Goal: Transaction & Acquisition: Book appointment/travel/reservation

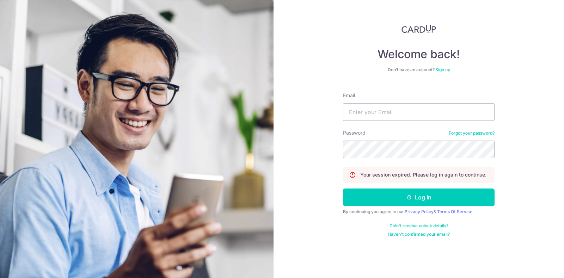
type input "gabrielhannahtatli@gmail.com"
click at [343, 189] on button "Log in" at bounding box center [419, 198] width 152 height 18
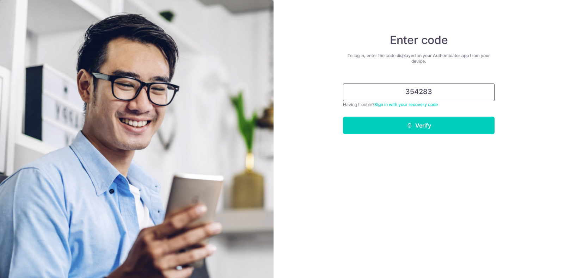
type input "354283"
click at [343, 117] on button "Verify" at bounding box center [419, 126] width 152 height 18
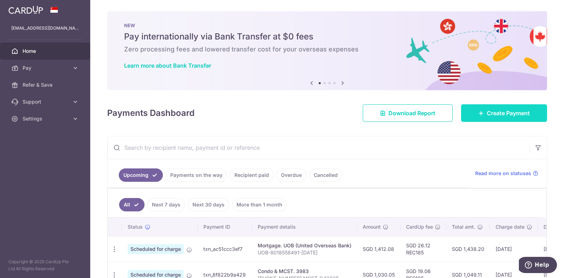
click at [508, 117] on link "Create Payment" at bounding box center [504, 113] width 86 height 18
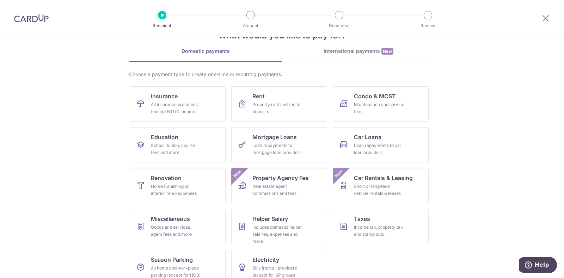
scroll to position [37, 0]
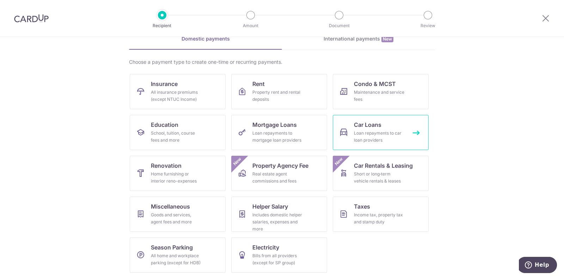
click at [370, 140] on div "Loan repayments to car loan providers" at bounding box center [379, 137] width 51 height 14
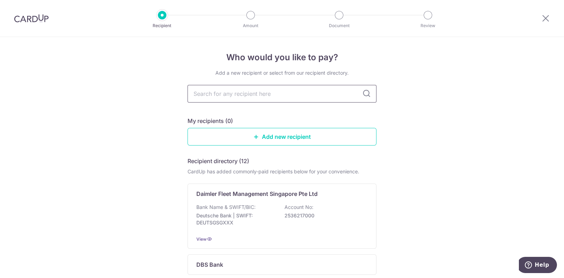
click at [310, 92] on input "text" at bounding box center [282, 94] width 189 height 18
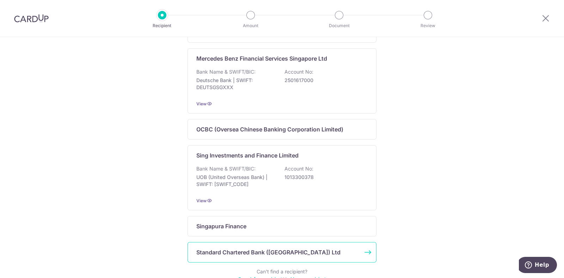
scroll to position [454, 0]
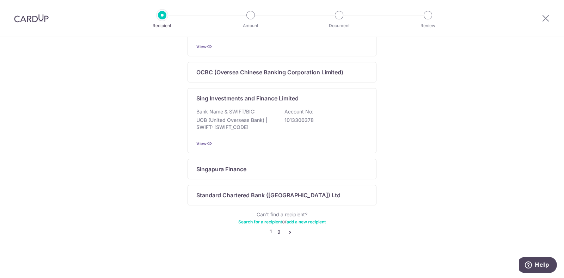
click at [279, 234] on link "2" at bounding box center [279, 232] width 8 height 8
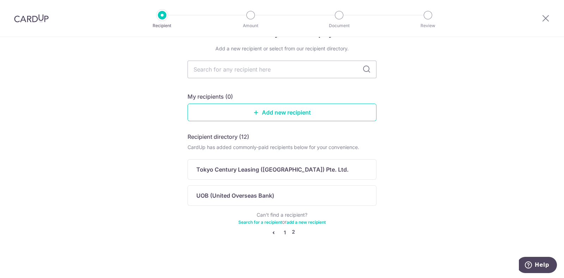
scroll to position [0, 0]
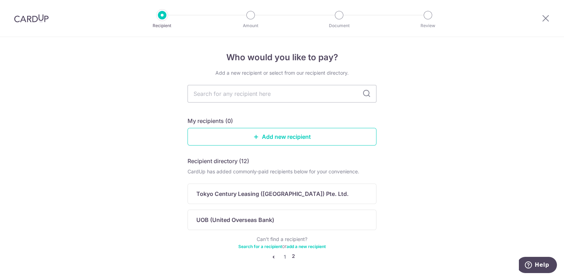
click at [271, 257] on icon "pager" at bounding box center [274, 257] width 6 height 6
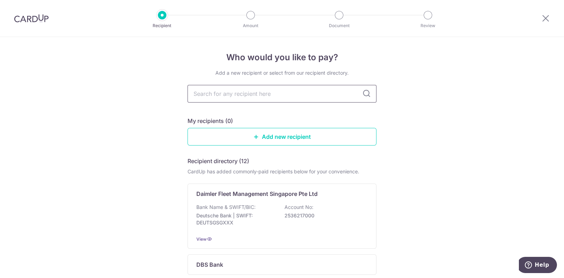
click at [262, 95] on input "text" at bounding box center [282, 94] width 189 height 18
type input "united overseas"
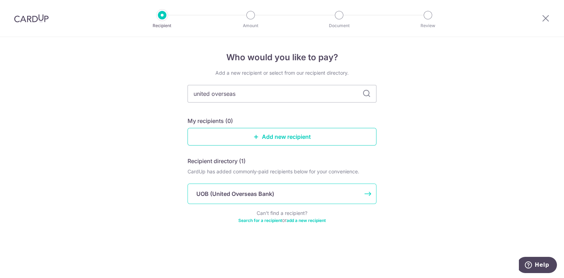
click at [226, 193] on p "UOB (United Overseas Bank)" at bounding box center [235, 194] width 78 height 8
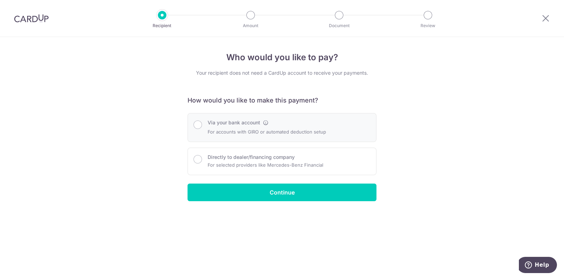
click at [241, 125] on label "Via your bank account" at bounding box center [234, 122] width 53 height 7
click at [202, 125] on input "Via your bank account" at bounding box center [198, 125] width 8 height 8
radio input "true"
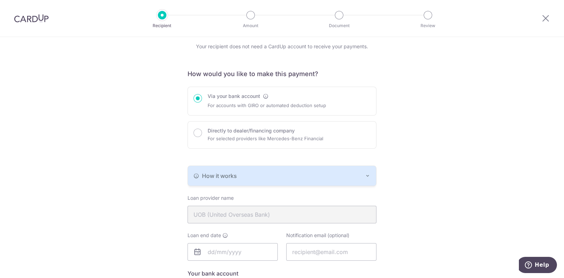
scroll to position [44, 0]
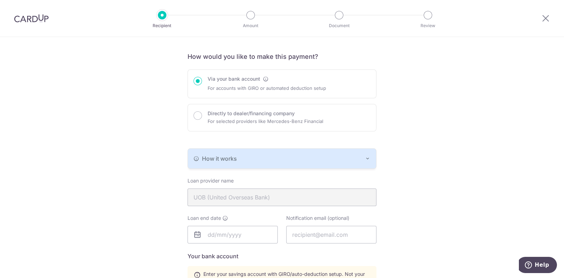
click at [365, 158] on icon "button" at bounding box center [368, 159] width 6 height 6
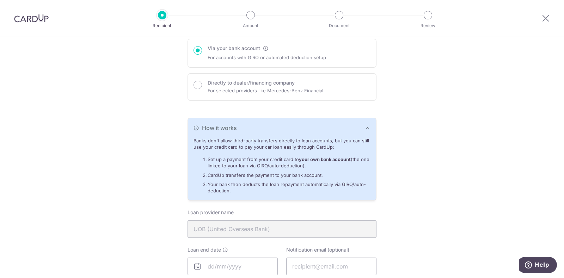
scroll to position [88, 0]
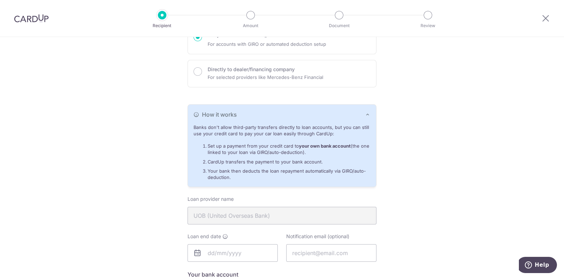
click at [367, 114] on icon "button" at bounding box center [368, 115] width 6 height 6
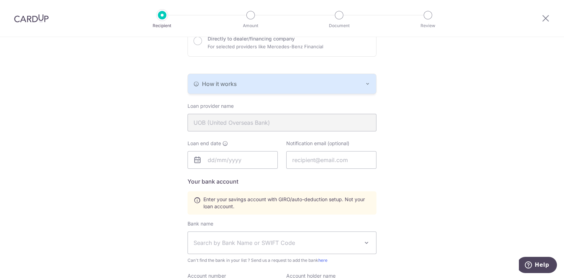
scroll to position [132, 0]
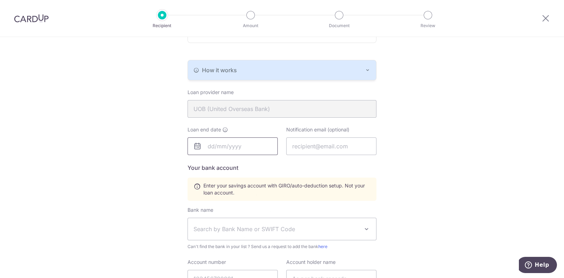
click at [208, 148] on input "text" at bounding box center [233, 147] width 90 height 18
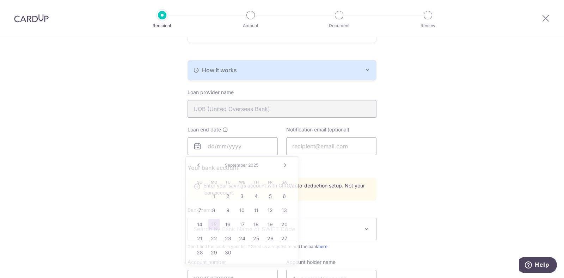
click at [412, 153] on div "Who would you like to pay? Your recipient does not need a CardUp account to rec…" at bounding box center [282, 150] width 564 height 491
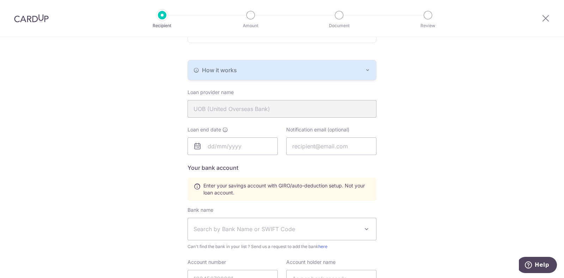
scroll to position [176, 0]
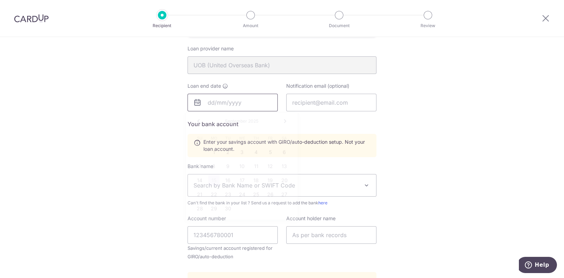
click at [206, 103] on input "text" at bounding box center [233, 103] width 90 height 18
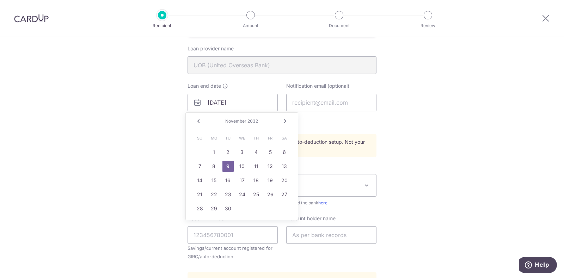
click at [197, 122] on link "Prev" at bounding box center [198, 121] width 8 height 8
click at [286, 166] on link "11" at bounding box center [284, 166] width 11 height 11
type input "09/11/2032"
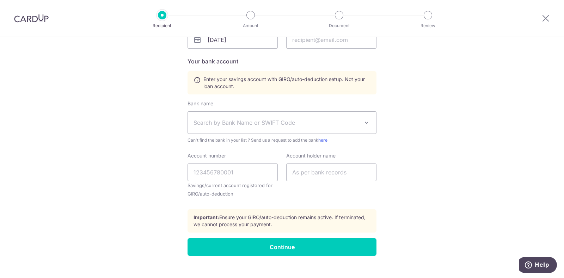
scroll to position [249, 0]
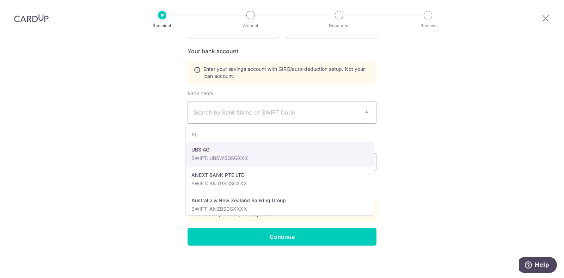
click at [266, 114] on span "Search by Bank Name or SWIFT Code" at bounding box center [277, 112] width 166 height 8
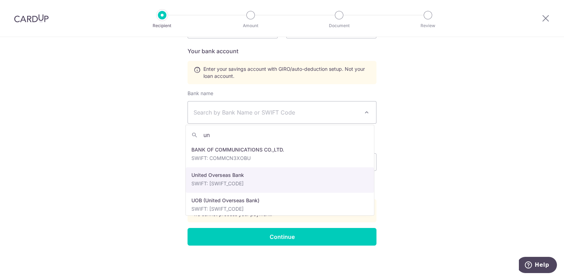
scroll to position [5, 0]
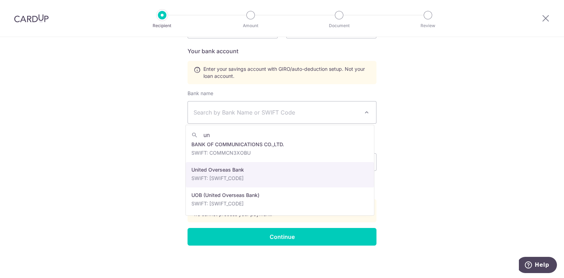
type input "un"
select select "23668"
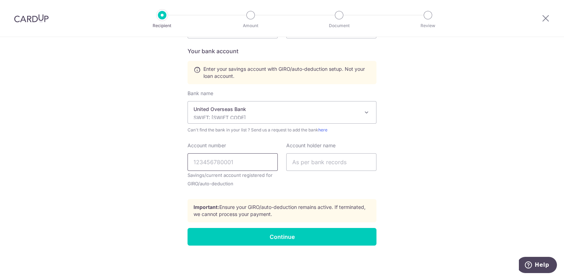
click at [249, 165] on input "Account number" at bounding box center [233, 162] width 90 height 18
type input "3663290116"
click at [323, 163] on input "text" at bounding box center [331, 162] width 90 height 18
type input "T"
type input "S"
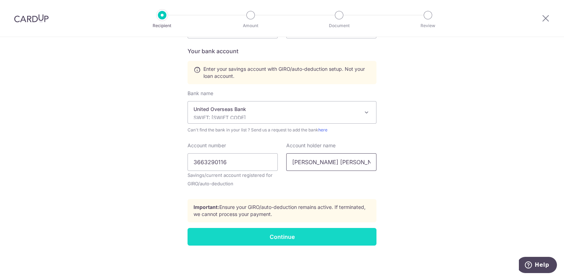
type input "Teo Zhi Shan Hannah"
click at [306, 237] on input "Continue" at bounding box center [282, 237] width 189 height 18
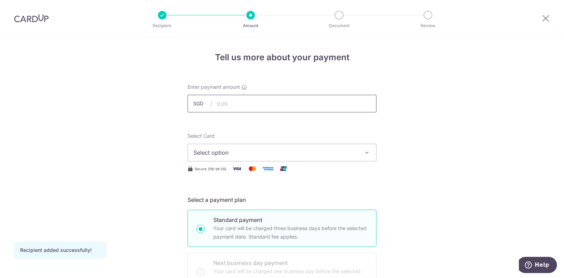
click at [323, 104] on input "text" at bounding box center [282, 104] width 189 height 18
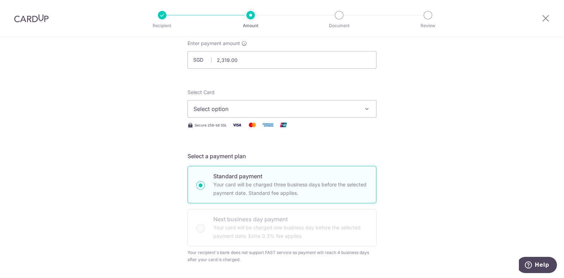
type input "2,319.00"
click at [330, 114] on button "Select option" at bounding box center [282, 109] width 189 height 18
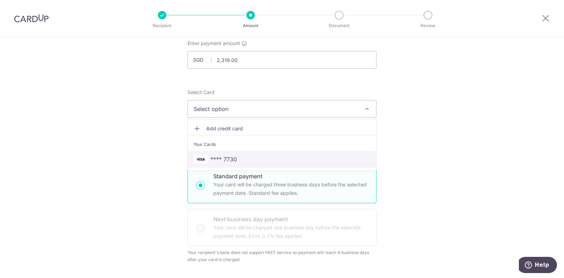
click at [217, 160] on span "**** 7730" at bounding box center [224, 159] width 26 height 8
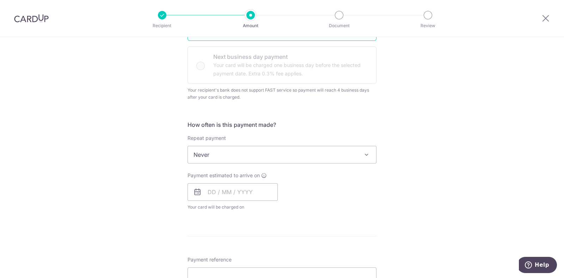
scroll to position [220, 0]
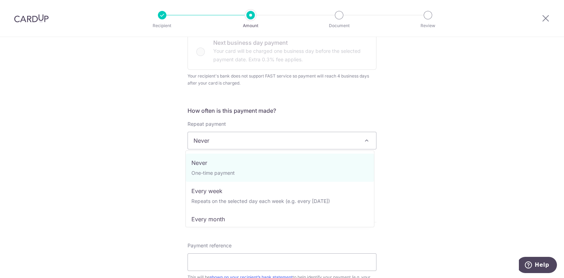
click at [357, 140] on span "Never" at bounding box center [282, 140] width 188 height 17
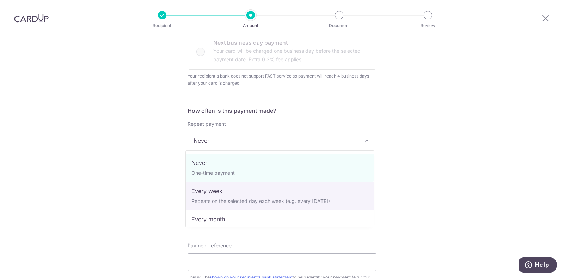
scroll to position [44, 0]
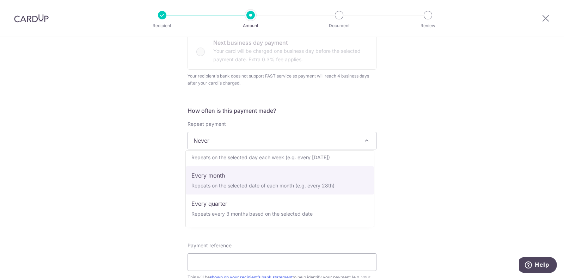
select select "3"
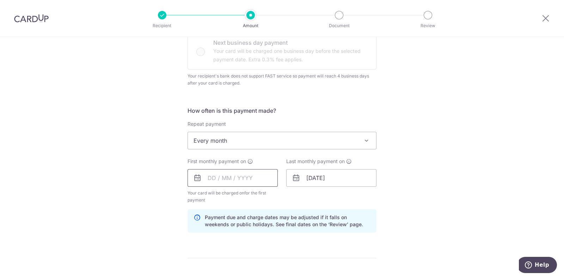
click at [207, 178] on input "text" at bounding box center [233, 178] width 90 height 18
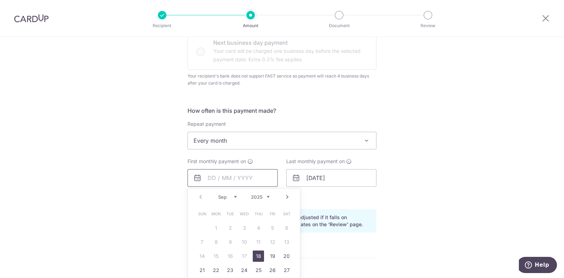
scroll to position [265, 0]
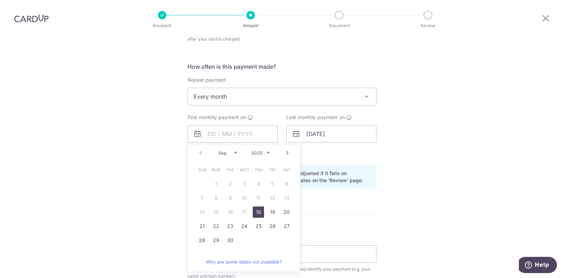
click at [286, 152] on link "Next" at bounding box center [287, 153] width 8 height 8
click at [282, 199] on link "11" at bounding box center [286, 198] width 11 height 11
type input "11/10/2025"
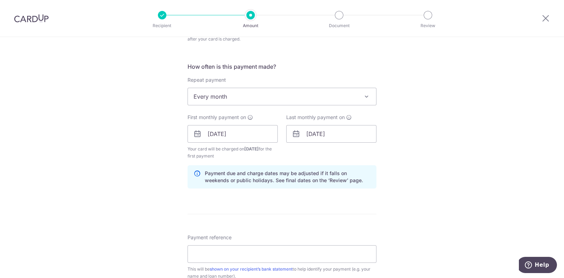
click at [360, 212] on form "Enter payment amount SGD 2,319.00 2319.00 Recipient added successfully! Select …" at bounding box center [282, 124] width 189 height 611
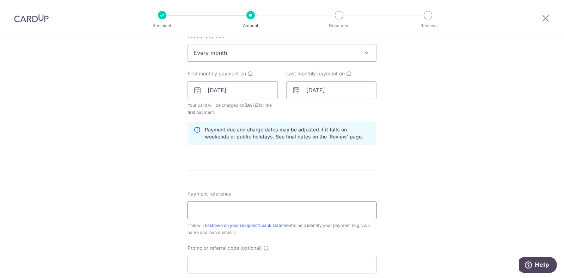
click at [351, 207] on input "Payment reference" at bounding box center [282, 211] width 189 height 18
click at [304, 89] on input "13/11/2032" at bounding box center [331, 90] width 90 height 18
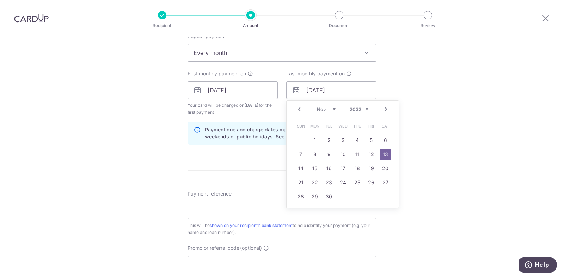
click at [296, 110] on link "Prev" at bounding box center [299, 109] width 8 height 8
click at [380, 154] on link "11" at bounding box center [385, 154] width 11 height 11
type input "[DATE]"
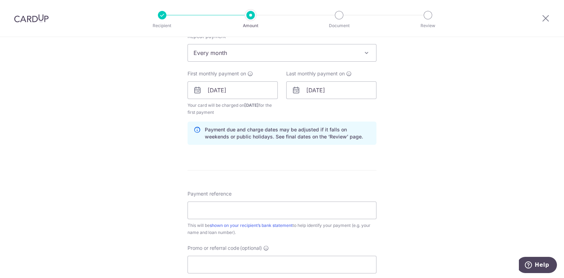
scroll to position [352, 0]
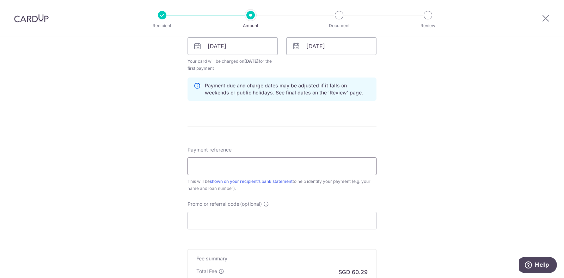
click at [351, 158] on input "Payment reference" at bounding box center [282, 167] width 189 height 18
type input "[DATE]-[DATE]"
click at [243, 223] on input "Promo or referral code (optional)" at bounding box center [282, 221] width 189 height 18
paste input "3HOME25R"
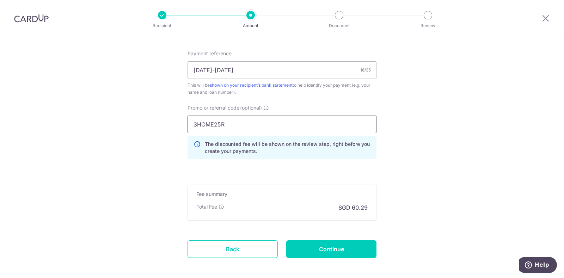
scroll to position [480, 0]
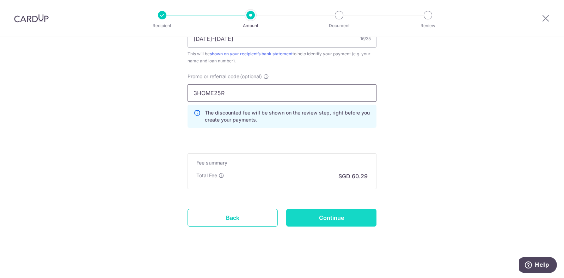
type input "3HOME25R"
click at [359, 219] on input "Continue" at bounding box center [331, 218] width 90 height 18
type input "Create Schedule"
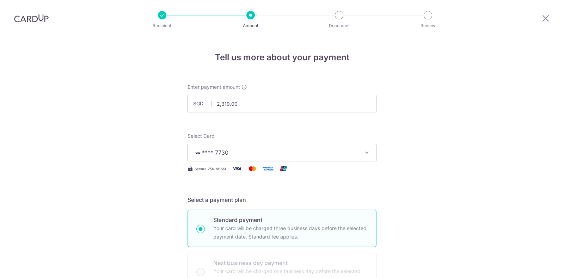
scroll to position [454, 0]
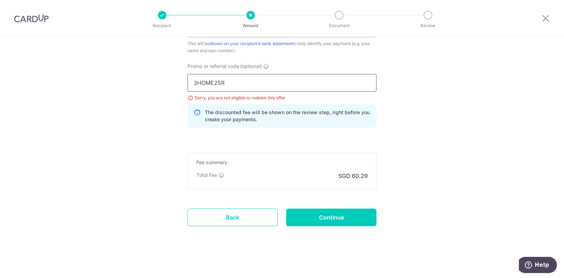
click at [209, 82] on input "3HOME25R" at bounding box center [282, 83] width 189 height 18
paste input "REC185"
type input "REC185"
click at [322, 212] on input "Continue" at bounding box center [331, 218] width 90 height 18
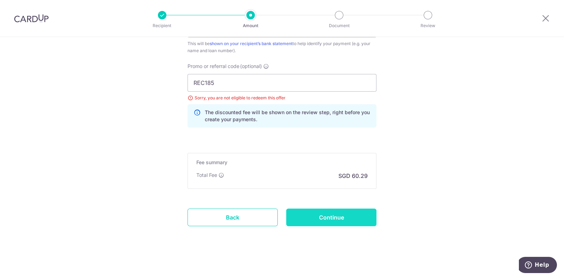
type input "Update Schedule"
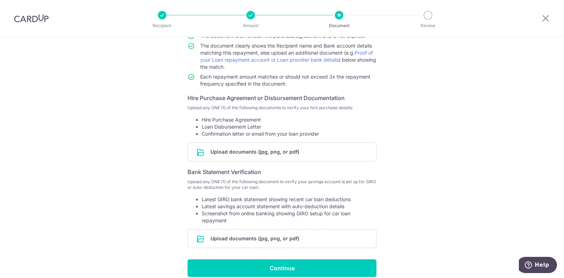
scroll to position [88, 0]
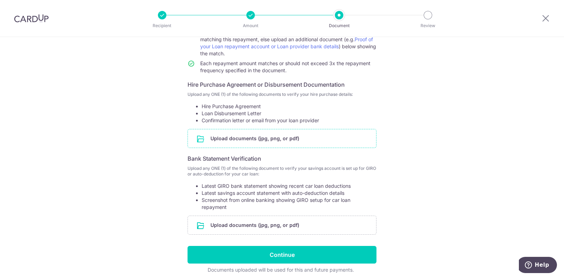
click at [268, 141] on input "file" at bounding box center [282, 138] width 188 height 18
click at [218, 139] on input "file" at bounding box center [282, 138] width 188 height 18
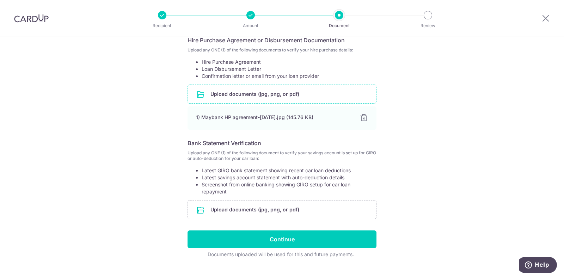
scroll to position [145, 0]
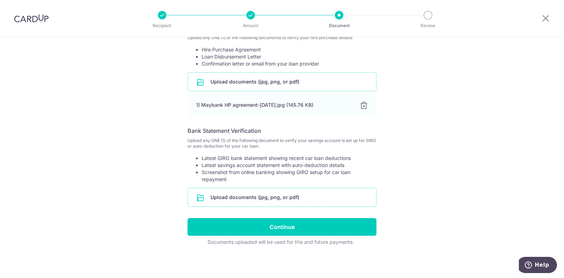
click at [357, 196] on input "file" at bounding box center [282, 197] width 188 height 18
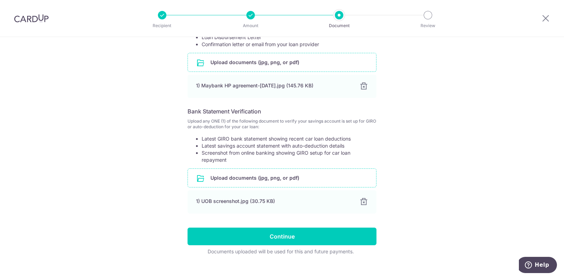
scroll to position [174, 0]
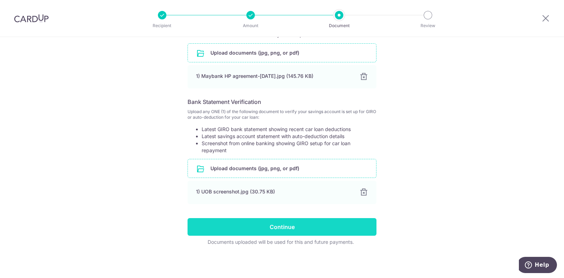
click at [286, 226] on input "Continue" at bounding box center [282, 227] width 189 height 18
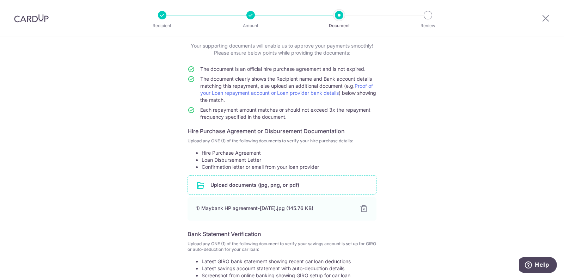
scroll to position [0, 0]
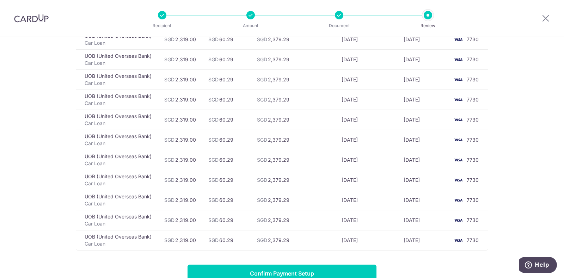
scroll to position [1631, 0]
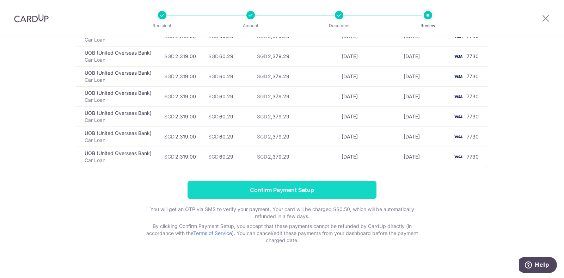
click at [319, 187] on input "Confirm Payment Setup" at bounding box center [282, 190] width 189 height 18
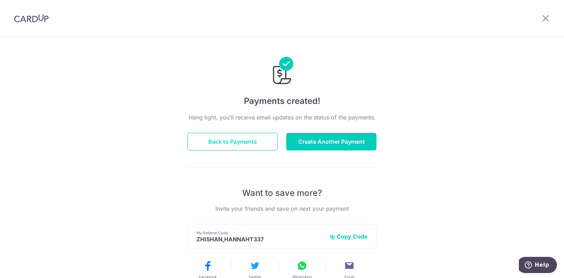
click at [213, 141] on button "Back to Payments" at bounding box center [233, 142] width 90 height 18
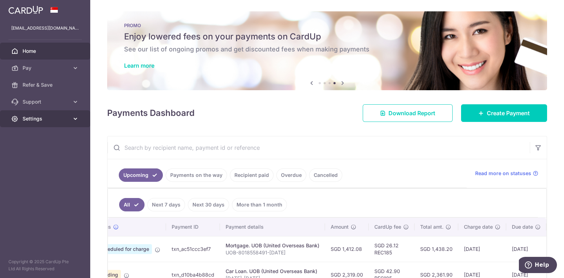
click at [38, 124] on link "Settings" at bounding box center [45, 118] width 90 height 17
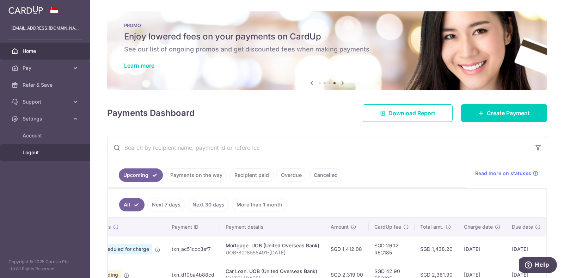
click at [34, 154] on span "Logout" at bounding box center [46, 152] width 47 height 7
